Goal: Register for event/course

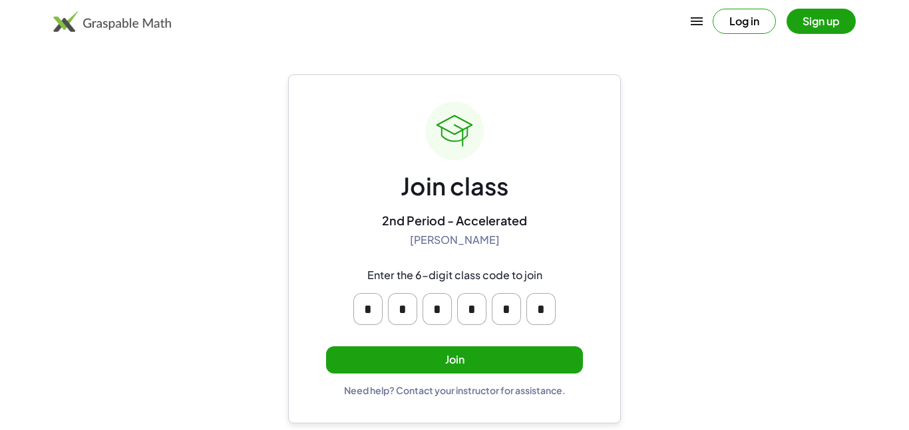
click at [536, 359] on button "Join" at bounding box center [454, 360] width 257 height 27
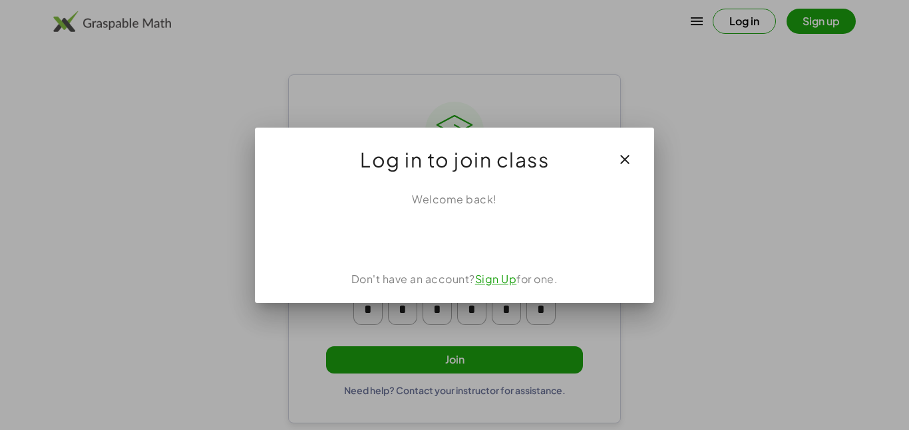
click at [509, 279] on link "Sign Up" at bounding box center [496, 279] width 42 height 14
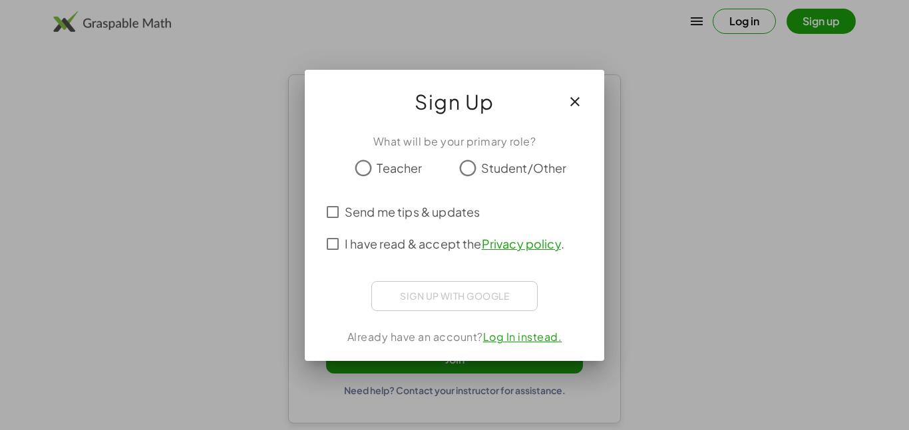
click at [512, 164] on span "Student/Other" at bounding box center [524, 168] width 86 height 18
click at [394, 169] on span "Teacher" at bounding box center [399, 168] width 45 height 18
click at [494, 167] on span "Student/Other" at bounding box center [524, 168] width 86 height 18
click at [418, 252] on span "I have read & accept the Privacy policy ." at bounding box center [455, 244] width 220 height 18
